Goal: Use online tool/utility: Utilize a website feature to perform a specific function

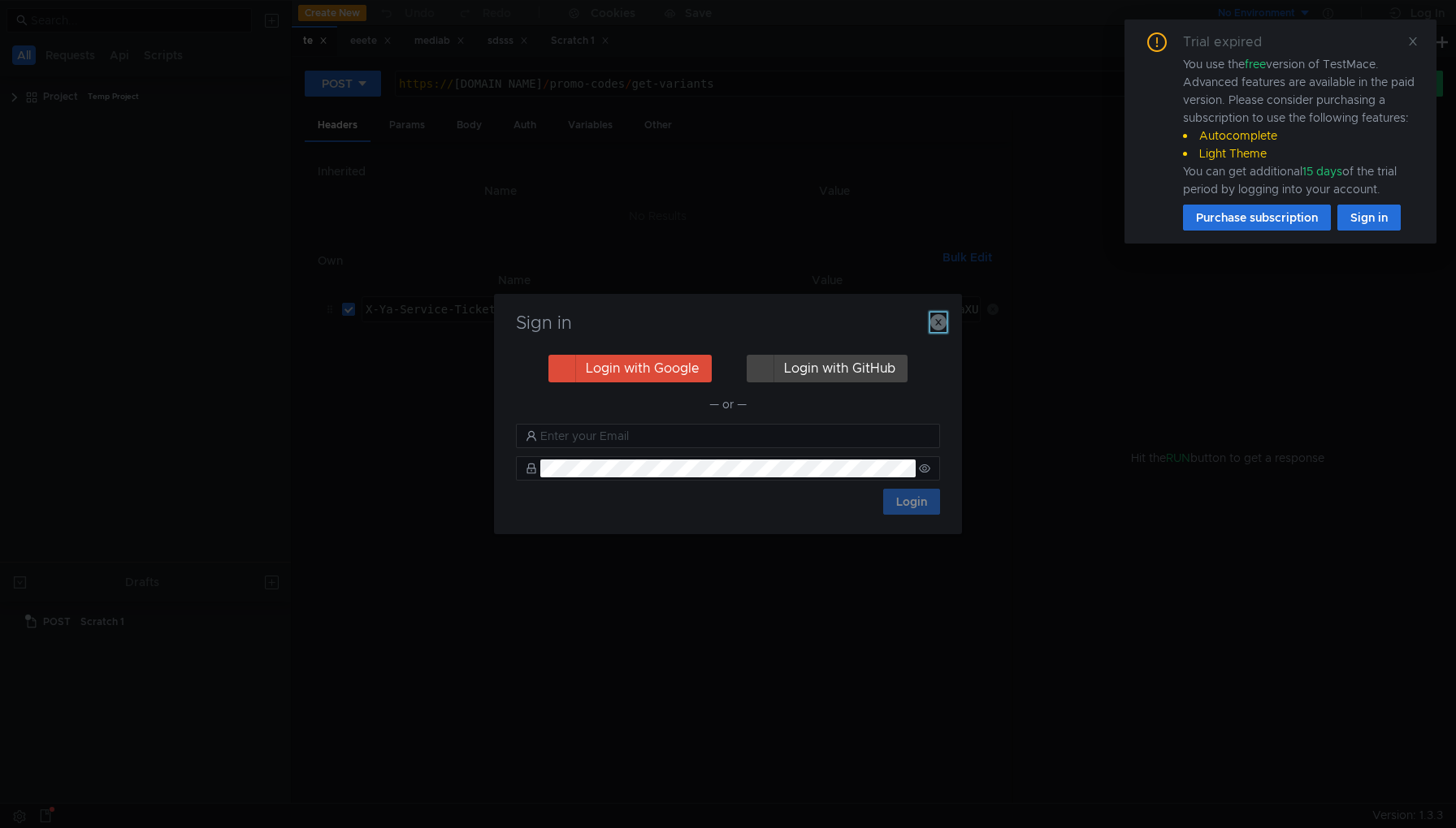
click at [935, 321] on icon "button" at bounding box center [938, 322] width 16 height 16
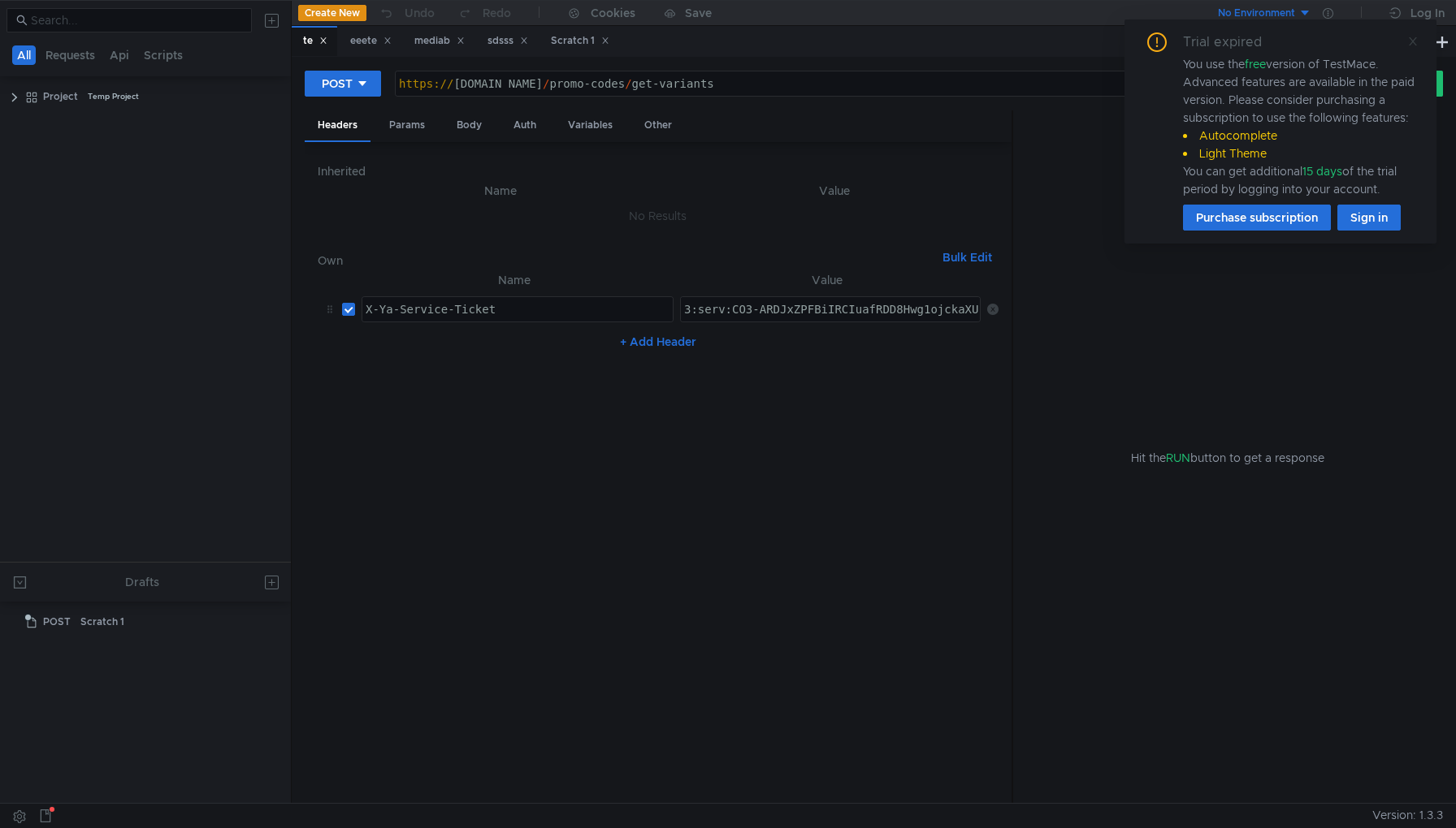
click at [1415, 41] on icon at bounding box center [1413, 42] width 11 height 11
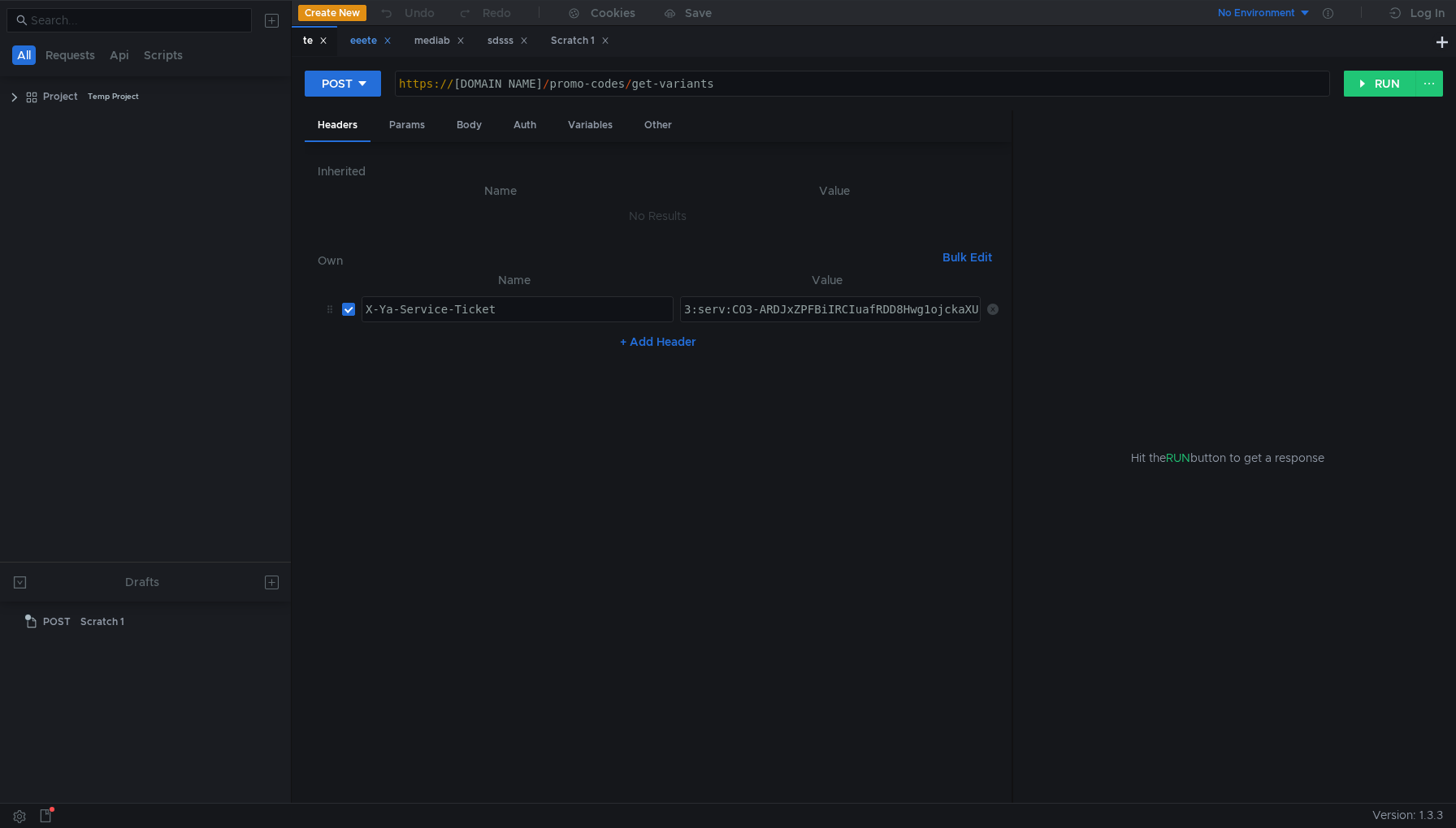
click at [353, 42] on div "eeete" at bounding box center [371, 41] width 42 height 17
click at [303, 46] on div "te" at bounding box center [315, 41] width 24 height 17
click at [398, 129] on div "Params" at bounding box center [407, 125] width 62 height 30
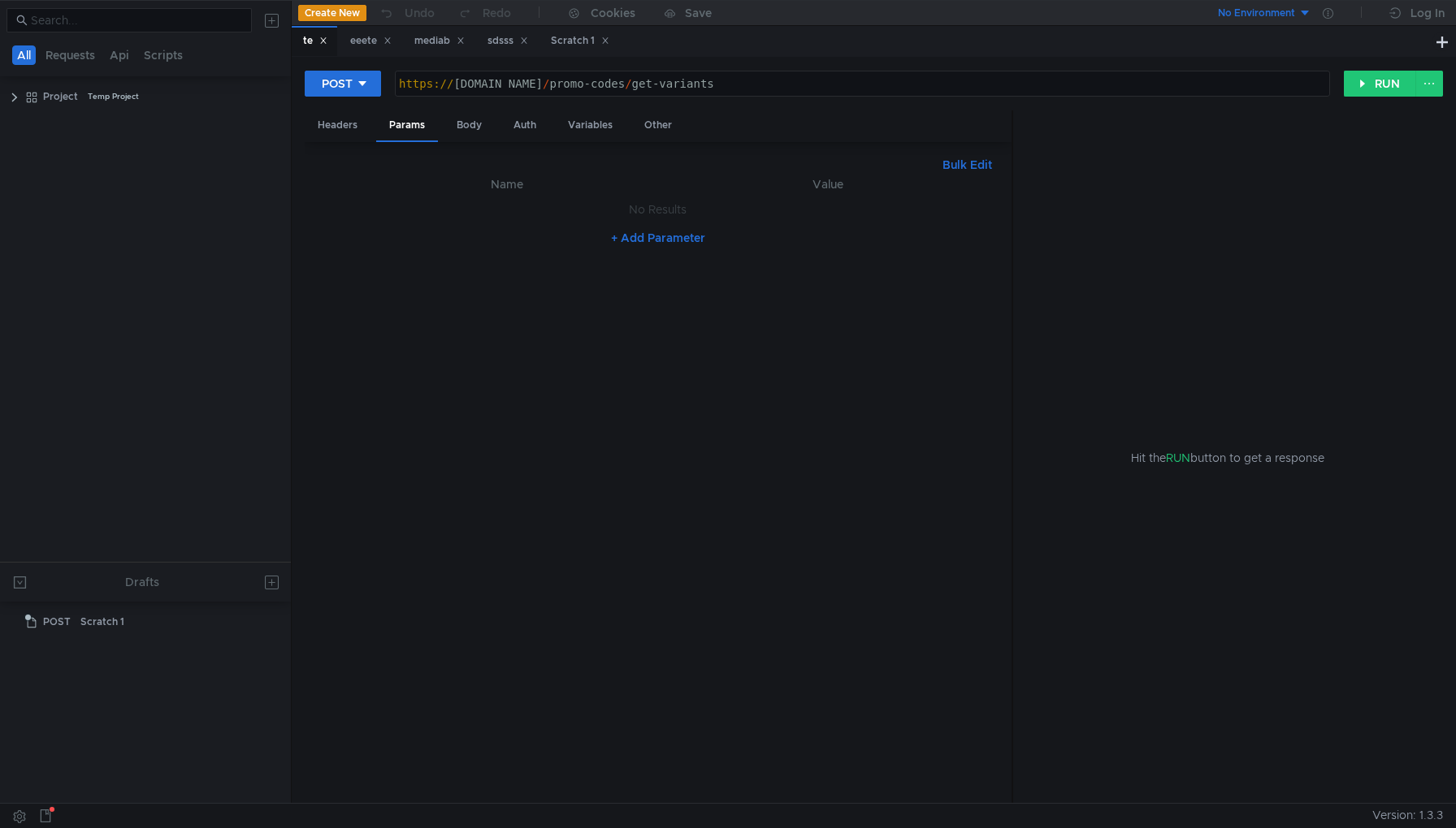
click at [684, 231] on button "+ Add Parameter" at bounding box center [658, 238] width 107 height 20
click at [532, 222] on div at bounding box center [517, 226] width 310 height 39
click at [851, 208] on div at bounding box center [831, 226] width 302 height 39
click at [336, 126] on div "Headers" at bounding box center [337, 125] width 66 height 30
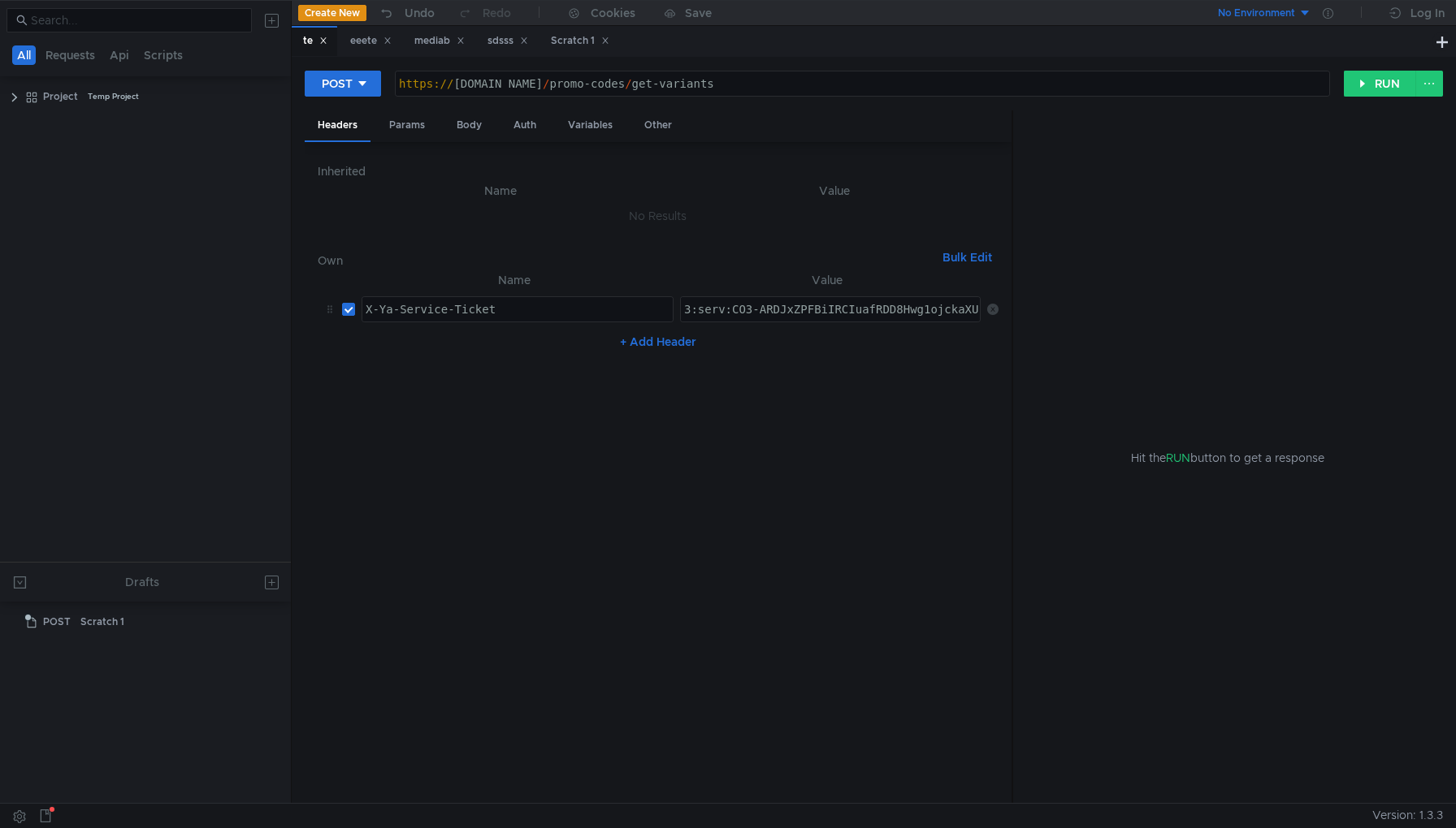
paste textarea "J3_ARCnub7FBiIRCIuafRDF8Hwg1ojckaXU_gE:A8fds48oerFtz6a1UcUnBk9QSo67J30XU-AYsCBh…"
type textarea "3:serv:CJ3_ARCnub7FBiIRCIuafRDF8Hwg1ojckaXU_gE:A8fds48oerFtz6a1UcUnBk9QSo67J30X…"
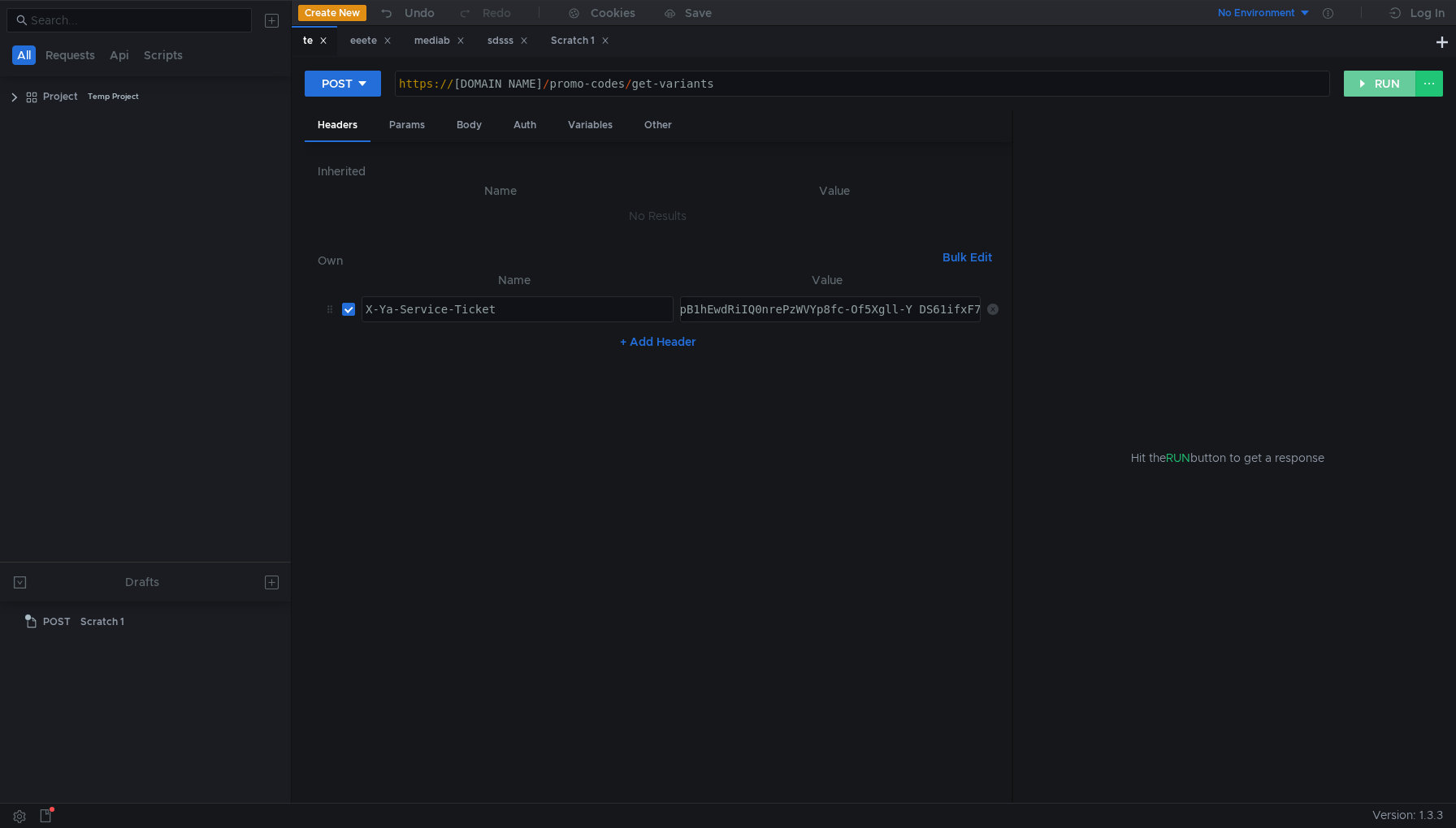
click at [1349, 93] on button "RUN" at bounding box center [1379, 84] width 72 height 26
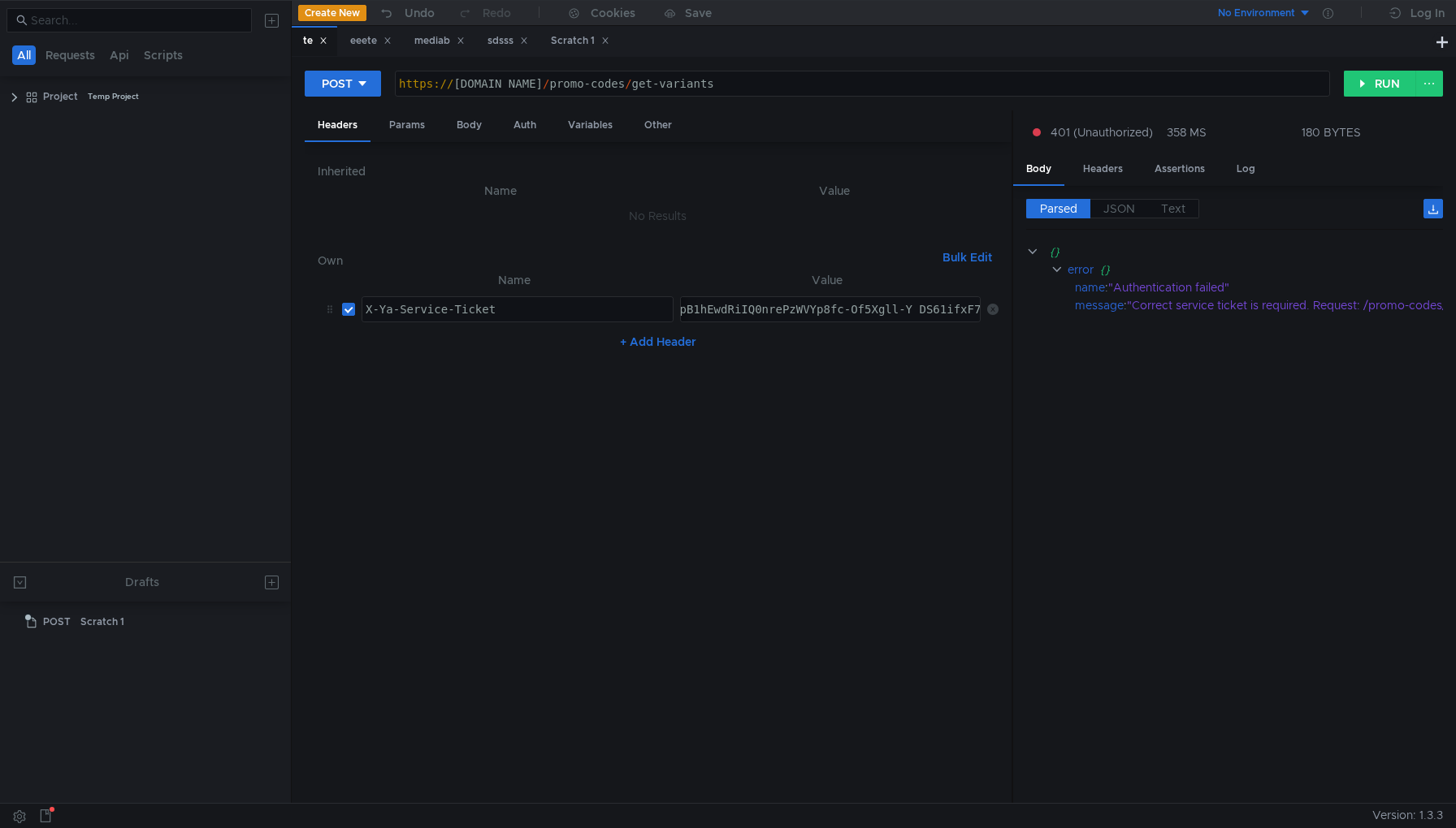
click at [1013, 256] on div "Parsed JSON Text {} error {} name : "Authentication failed" message : "Correct …" at bounding box center [1228, 494] width 430 height 618
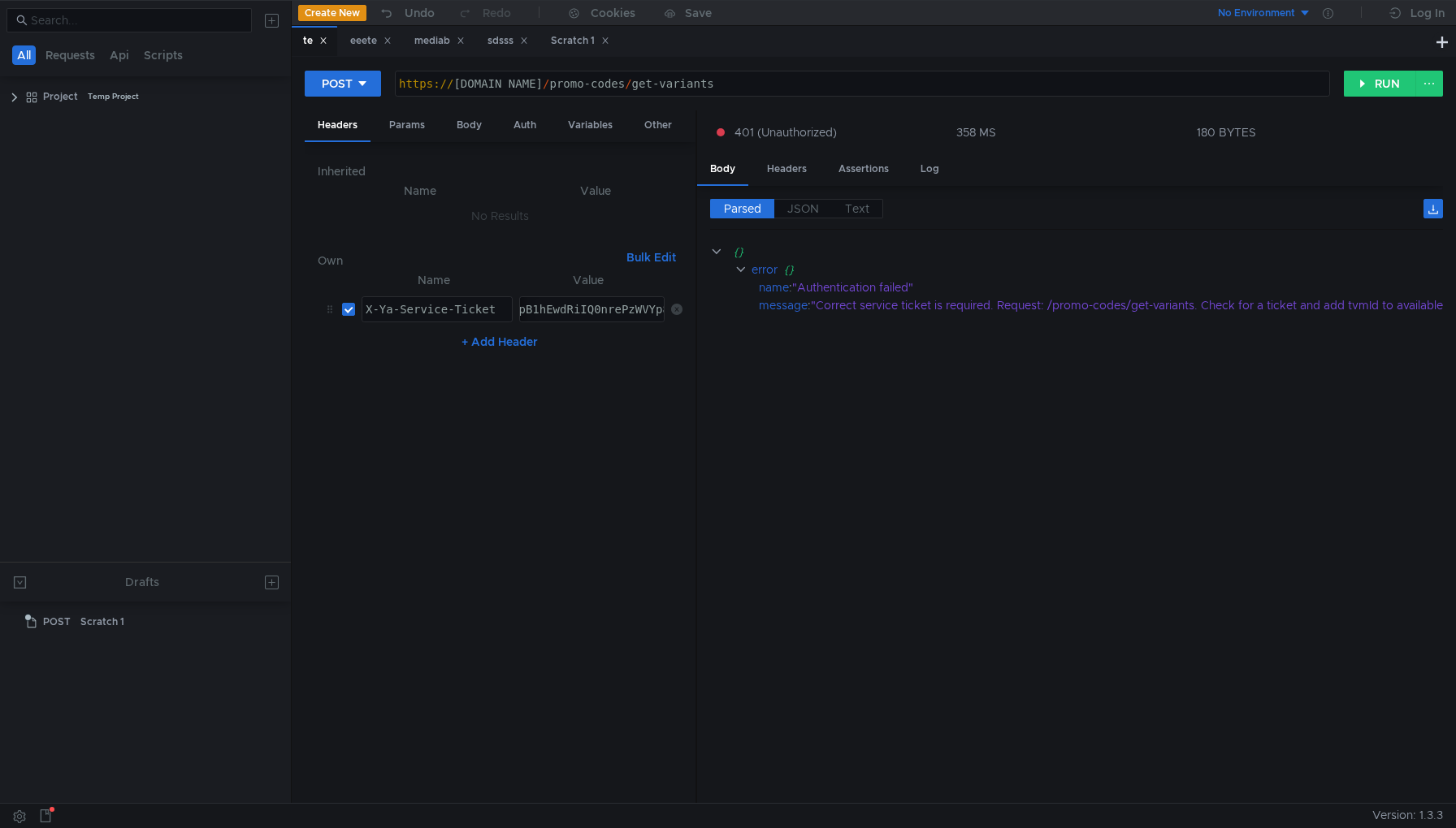
drag, startPoint x: 1011, startPoint y: 256, endPoint x: 695, endPoint y: 304, distance: 319.6
click at [695, 304] on div at bounding box center [696, 458] width 2 height 694
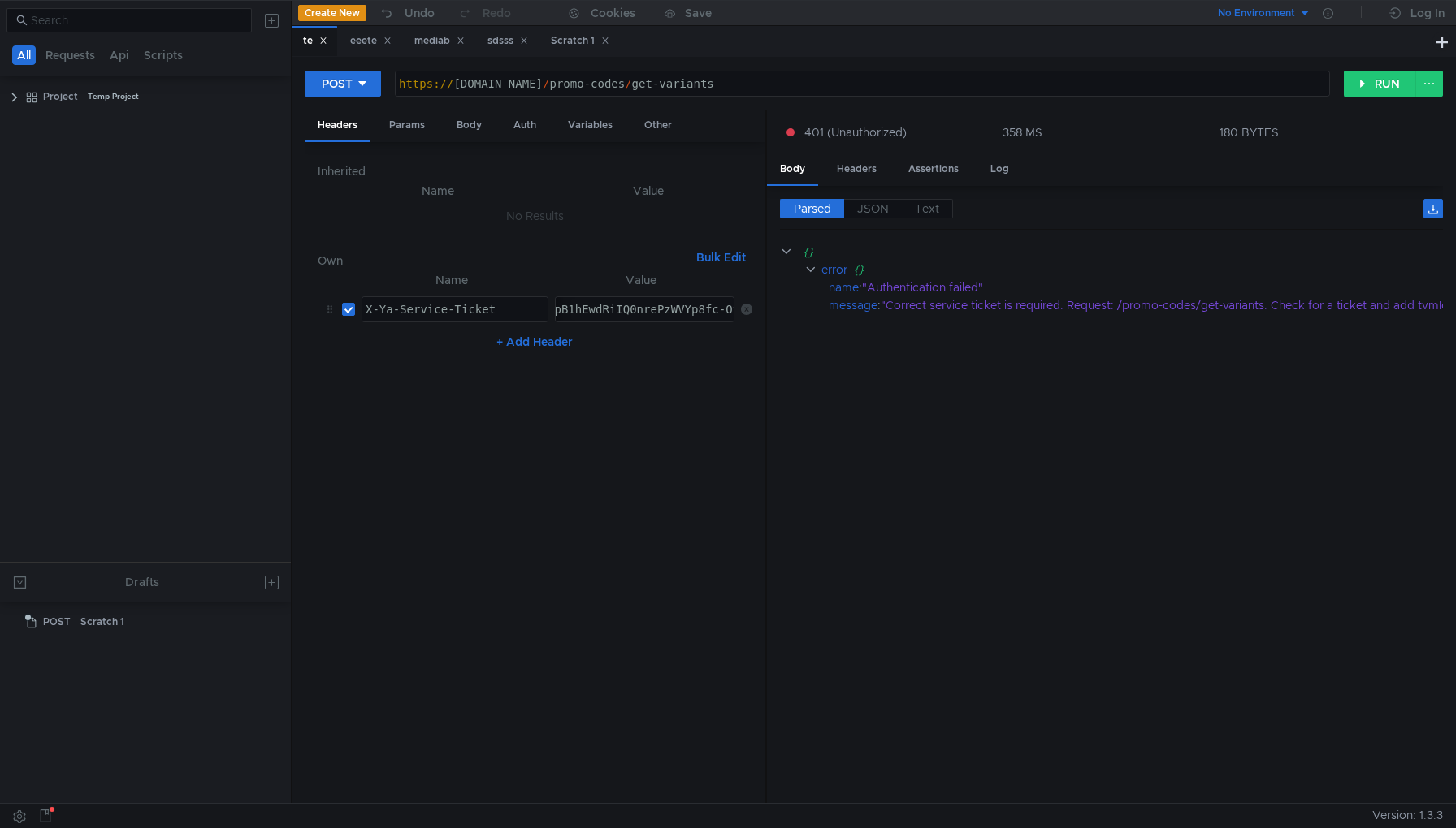
drag, startPoint x: 696, startPoint y: 335, endPoint x: 765, endPoint y: 333, distance: 69.0
click at [765, 333] on div at bounding box center [766, 458] width 2 height 694
